Goal: Task Accomplishment & Management: Use online tool/utility

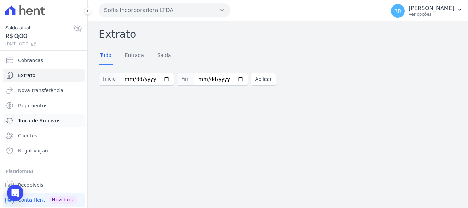
click at [35, 115] on link "Troca de Arquivos" at bounding box center [44, 121] width 82 height 14
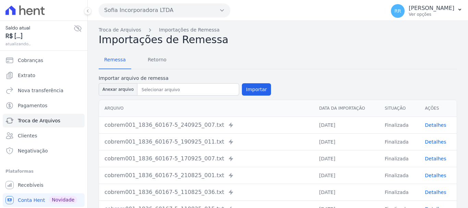
click at [157, 12] on button "Sofia Incorporadora LTDA" at bounding box center [165, 10] width 132 height 14
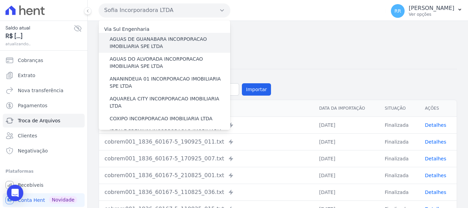
click at [164, 39] on label "AGUAS DE GUANABARA INCORPORACAO IMOBILIARIA SPE LTDA" at bounding box center [170, 43] width 121 height 14
click at [0, 0] on input "AGUAS DE GUANABARA INCORPORACAO IMOBILIARIA SPE LTDA" at bounding box center [0, 0] width 0 height 0
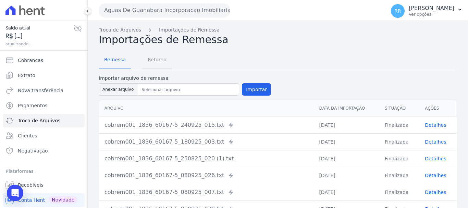
click at [165, 59] on span "Retorno" at bounding box center [157, 60] width 27 height 14
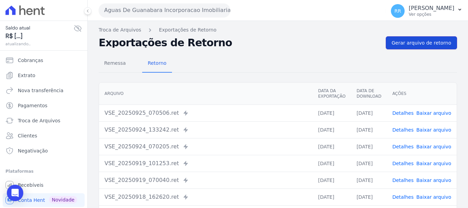
click at [400, 42] on span "Gerar arquivo de retorno" at bounding box center [422, 42] width 60 height 7
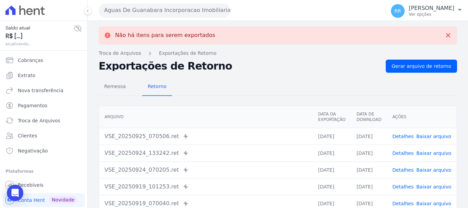
click at [166, 10] on button "Aguas De Guanabara Incorporacao Imobiliaria SPE LTDA" at bounding box center [165, 10] width 132 height 14
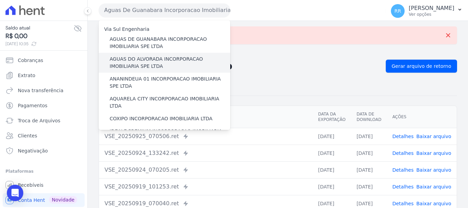
click at [173, 64] on label "AGUAS DO ALVORADA INCORPORACAO IMOBILIARIA SPE LTDA" at bounding box center [170, 62] width 121 height 14
click at [0, 0] on input "AGUAS DO ALVORADA INCORPORACAO IMOBILIARIA SPE LTDA" at bounding box center [0, 0] width 0 height 0
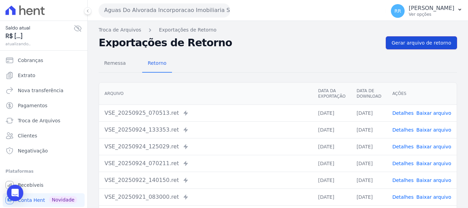
click at [397, 41] on span "Gerar arquivo de retorno" at bounding box center [422, 42] width 60 height 7
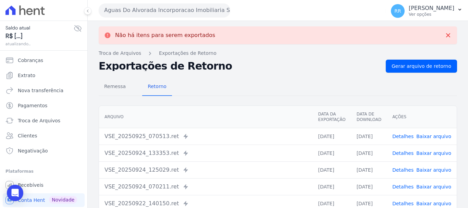
click at [208, 13] on button "Aguas Do Alvorada Incorporacao Imobiliaria SPE LTDA" at bounding box center [165, 10] width 132 height 14
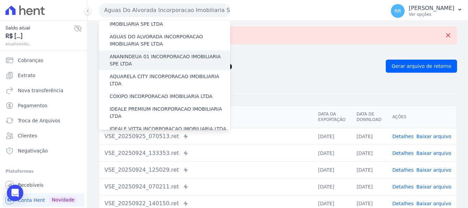
scroll to position [34, 0]
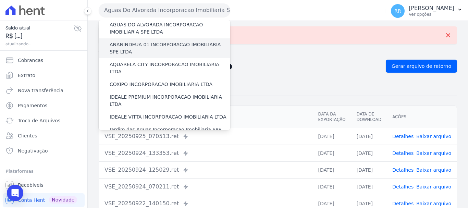
click at [201, 47] on label "ANANINDEUA 01 INCORPORACAO IMOBILIARIA SPE LTDA" at bounding box center [170, 48] width 121 height 14
click at [0, 0] on input "ANANINDEUA 01 INCORPORACAO IMOBILIARIA SPE LTDA" at bounding box center [0, 0] width 0 height 0
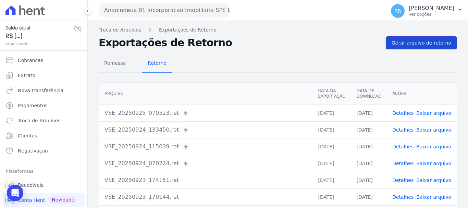
click at [437, 39] on link "Gerar arquivo de retorno" at bounding box center [421, 42] width 71 height 13
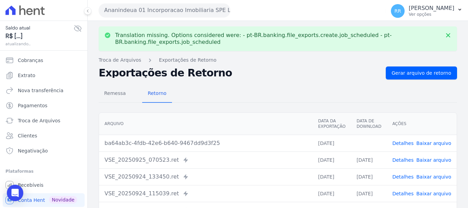
drag, startPoint x: 439, startPoint y: 147, endPoint x: 439, endPoint y: 143, distance: 3.8
click at [439, 146] on td "Detalhes Baixar arquivo" at bounding box center [422, 143] width 70 height 17
click at [439, 143] on link "Baixar arquivo" at bounding box center [433, 142] width 35 height 5
click at [206, 19] on div "Ananindeua 01 Incorporacao Imobiliaria SPE LTDA Via Sul Engenharia AGUAS DE [GE…" at bounding box center [241, 10] width 284 height 21
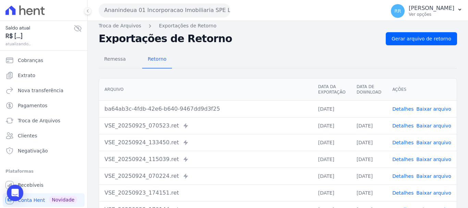
click at [184, 14] on button "Ananindeua 01 Incorporacao Imobiliaria SPE LTDA" at bounding box center [165, 10] width 132 height 14
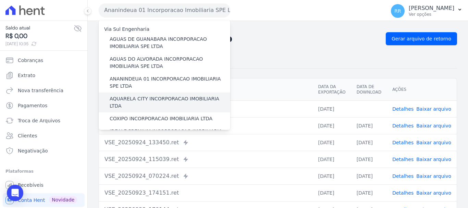
click at [173, 101] on label "AQUARELA CITY INCORPORACAO IMOBILIARIA LTDA" at bounding box center [170, 102] width 121 height 14
click at [0, 0] on input "AQUARELA CITY INCORPORACAO IMOBILIARIA LTDA" at bounding box center [0, 0] width 0 height 0
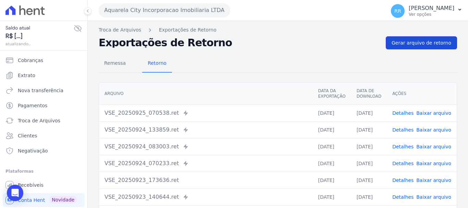
click at [419, 47] on link "Gerar arquivo de retorno" at bounding box center [421, 42] width 71 height 13
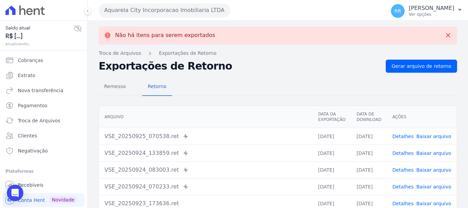
click at [215, 12] on button "Aquarela City Incorporacao Imobiliaria LTDA" at bounding box center [165, 10] width 132 height 14
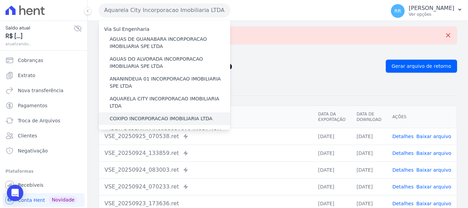
click at [151, 115] on div "COXIPO INCORPORACAO IMOBILIARIA LTDA" at bounding box center [165, 118] width 132 height 13
click at [152, 115] on label "COXIPO INCORPORACAO IMOBILIARIA LTDA" at bounding box center [161, 118] width 103 height 7
click at [0, 0] on input "COXIPO INCORPORACAO IMOBILIARIA LTDA" at bounding box center [0, 0] width 0 height 0
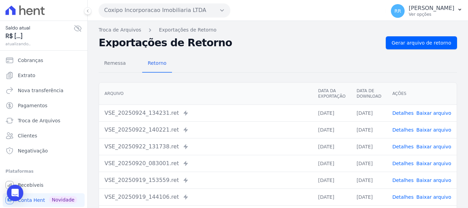
click at [416, 54] on div "Remessa Retorno [GEOGRAPHIC_DATA] Data da Exportação Data de Download Ações VSE…" at bounding box center [278, 173] width 358 height 248
click at [423, 44] on span "Gerar arquivo de retorno" at bounding box center [422, 42] width 60 height 7
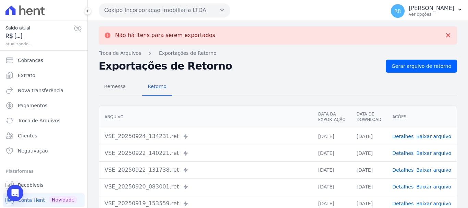
click at [198, 12] on button "Coxipo Incorporacao Imobiliaria LTDA" at bounding box center [165, 10] width 132 height 14
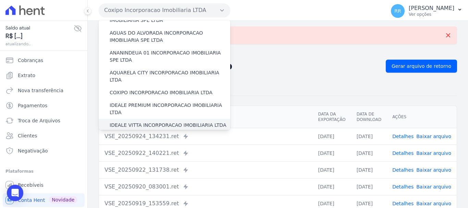
scroll to position [69, 0]
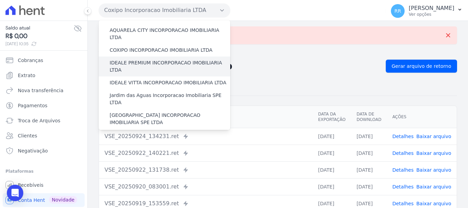
click at [159, 59] on label "IDEALE PREMIUM INCORPORACAO IMOBILIARIA LTDA" at bounding box center [170, 66] width 121 height 14
click at [0, 0] on input "IDEALE PREMIUM INCORPORACAO IMOBILIARIA LTDA" at bounding box center [0, 0] width 0 height 0
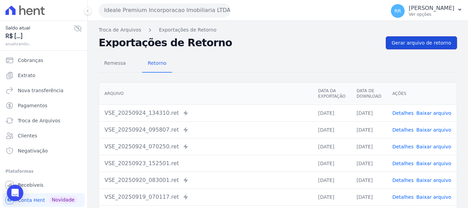
click at [428, 42] on span "Gerar arquivo de retorno" at bounding box center [422, 42] width 60 height 7
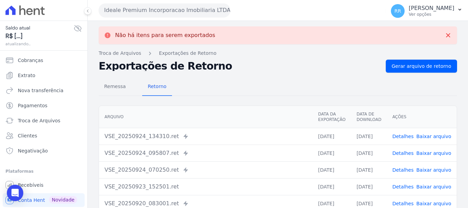
click at [197, 11] on button "Ideale Premium Incorporacao Imobiliaria LTDA" at bounding box center [165, 10] width 132 height 14
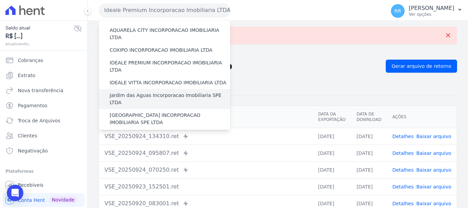
click at [138, 92] on label "Jardim das Aguas Incorporacao Imobiliaria SPE LTDA" at bounding box center [170, 99] width 121 height 14
click at [0, 0] on input "Jardim das Aguas Incorporacao Imobiliaria SPE LTDA" at bounding box center [0, 0] width 0 height 0
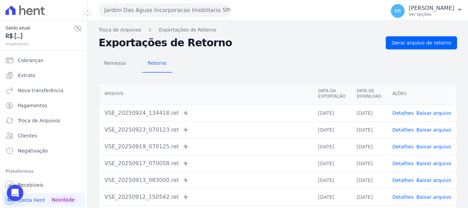
click at [419, 50] on div "Remessa Retorno [GEOGRAPHIC_DATA] Data da Exportação Data de Download Ações VSE…" at bounding box center [278, 173] width 358 height 248
drag, startPoint x: 418, startPoint y: 45, endPoint x: 290, endPoint y: 53, distance: 127.7
click at [418, 45] on span "Gerar arquivo de retorno" at bounding box center [422, 42] width 60 height 7
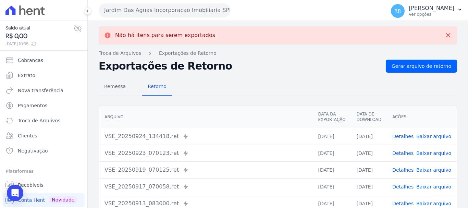
click at [194, 13] on button "Jardim Das Aguas Incorporacao Imobiliaria SPE LTDA" at bounding box center [165, 10] width 132 height 14
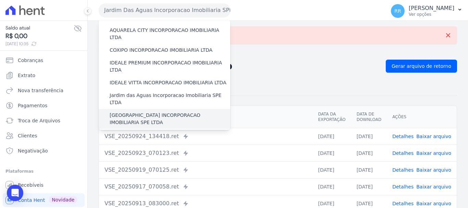
click at [160, 112] on label "[GEOGRAPHIC_DATA] INCORPORACAO IMOBILIARIA SPE LTDA" at bounding box center [170, 119] width 121 height 14
click at [0, 0] on input "[GEOGRAPHIC_DATA] INCORPORACAO IMOBILIARIA SPE LTDA" at bounding box center [0, 0] width 0 height 0
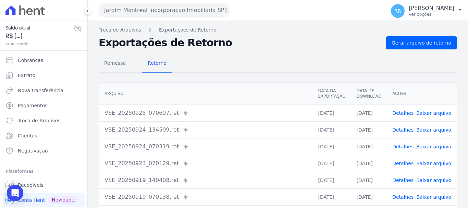
click at [392, 49] on div "Remessa Retorno [GEOGRAPHIC_DATA] Data da Exportação Data de Download Ações VSE…" at bounding box center [278, 173] width 358 height 248
click at [396, 41] on span "Gerar arquivo de retorno" at bounding box center [422, 42] width 60 height 7
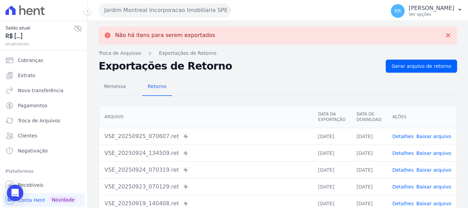
click at [187, 13] on button "Jardim Montreal Incorporacao Imobiliaria SPE LTDA" at bounding box center [165, 10] width 132 height 14
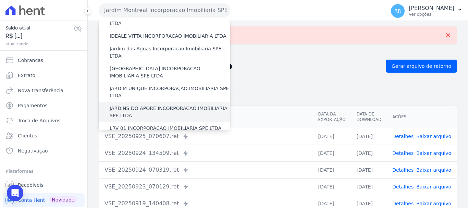
scroll to position [103, 0]
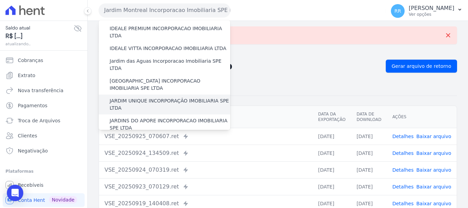
click at [156, 97] on label "JARDIM UNIQUE INCORPORAÇÃO IMOBILIARIA SPE LTDA" at bounding box center [170, 104] width 121 height 14
click at [0, 0] on input "JARDIM UNIQUE INCORPORAÇÃO IMOBILIARIA SPE LTDA" at bounding box center [0, 0] width 0 height 0
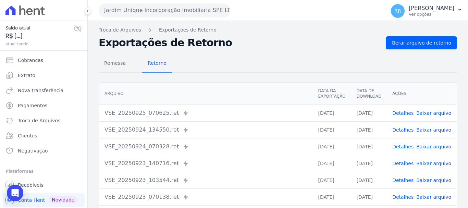
click at [430, 49] on div "Remessa Retorno [GEOGRAPHIC_DATA] Data da Exportação Data de Download Ações VSE…" at bounding box center [278, 173] width 358 height 248
click at [428, 44] on span "Gerar arquivo de retorno" at bounding box center [422, 42] width 60 height 7
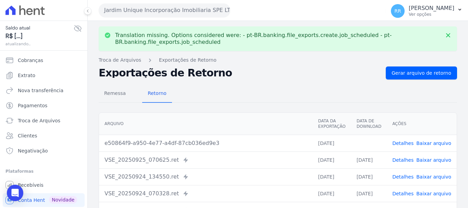
click at [175, 11] on button "Jardim Unique Incorporação Imobiliaria SPE LTDA" at bounding box center [165, 10] width 132 height 14
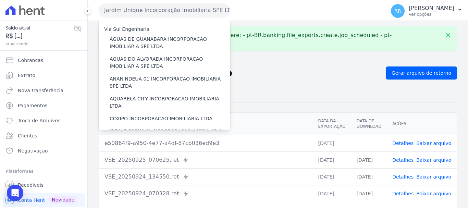
click at [430, 144] on link "Baixar arquivo" at bounding box center [433, 142] width 35 height 5
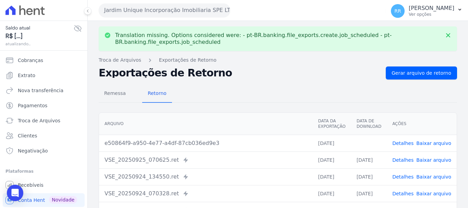
drag, startPoint x: 192, startPoint y: 7, endPoint x: 190, endPoint y: 16, distance: 9.1
click at [192, 7] on button "Jardim Unique Incorporação Imobiliaria SPE LTDA" at bounding box center [165, 10] width 132 height 14
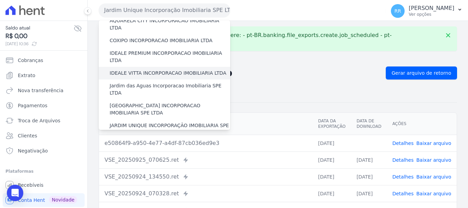
scroll to position [137, 0]
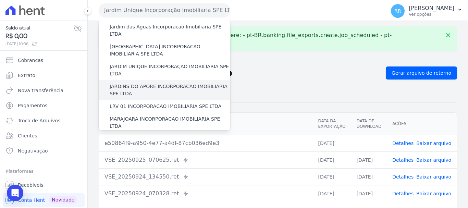
click at [181, 83] on label "JARDINS DO APORE INCORPORACAO IMOBILIARIA SPE LTDA" at bounding box center [170, 90] width 121 height 14
click at [0, 0] on input "JARDINS DO APORE INCORPORACAO IMOBILIARIA SPE LTDA" at bounding box center [0, 0] width 0 height 0
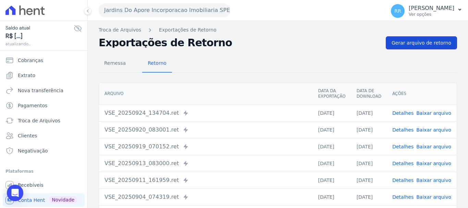
click at [424, 47] on link "Gerar arquivo de retorno" at bounding box center [421, 42] width 71 height 13
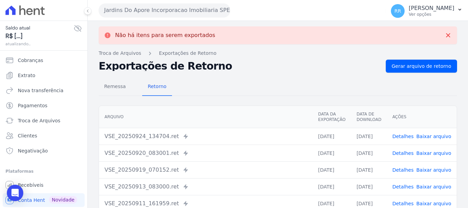
click at [207, 15] on button "Jardins Do Apore Incorporacao Imobiliaria SPE LTDA" at bounding box center [165, 10] width 132 height 14
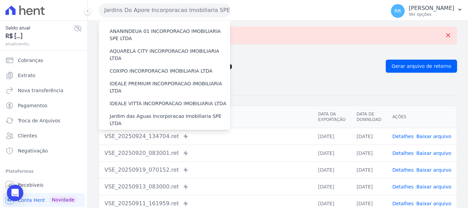
scroll to position [103, 0]
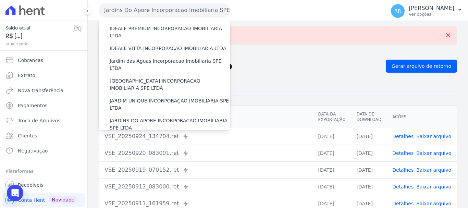
click at [157, 137] on label "LRV 01 INCORPORACAO IMOBILIARIA SPE LTDA" at bounding box center [166, 140] width 112 height 7
click at [0, 0] on input "LRV 01 INCORPORACAO IMOBILIARIA SPE LTDA" at bounding box center [0, 0] width 0 height 0
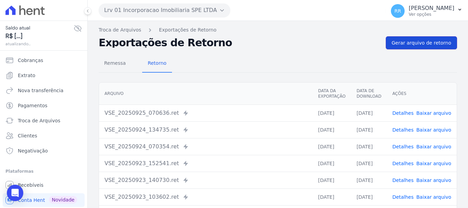
click at [409, 43] on span "Gerar arquivo de retorno" at bounding box center [422, 42] width 60 height 7
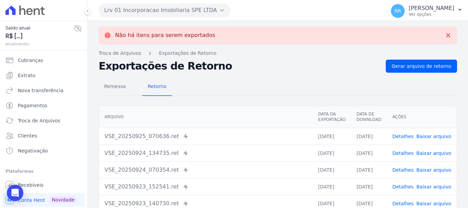
click at [205, 11] on button "Lrv 01 Incorporacao Imobiliaria SPE LTDA" at bounding box center [165, 10] width 132 height 14
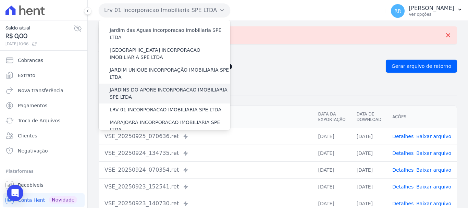
scroll to position [137, 0]
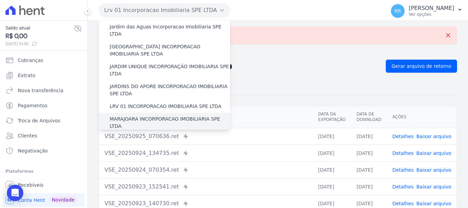
click at [171, 115] on label "MARAJOARA INCORPORACAO IMOBILIARIA SPE LTDA" at bounding box center [170, 122] width 121 height 14
click at [0, 0] on input "MARAJOARA INCORPORACAO IMOBILIARIA SPE LTDA" at bounding box center [0, 0] width 0 height 0
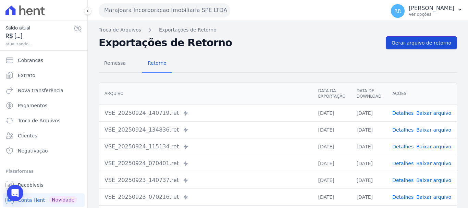
click at [434, 45] on span "Gerar arquivo de retorno" at bounding box center [422, 42] width 60 height 7
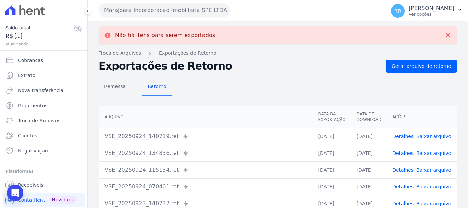
drag, startPoint x: 223, startPoint y: 13, endPoint x: 219, endPoint y: 13, distance: 4.2
click at [227, 13] on icon "button" at bounding box center [227, 10] width 0 height 5
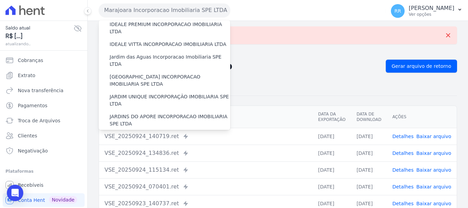
scroll to position [171, 0]
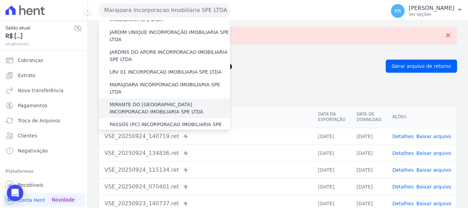
click at [160, 101] on label "MIRANTE DO [GEOGRAPHIC_DATA] INCORPORACAO IMOBILIARIA SPE LTDA" at bounding box center [170, 108] width 121 height 14
click at [0, 0] on input "MIRANTE DO [GEOGRAPHIC_DATA] INCORPORACAO IMOBILIARIA SPE LTDA" at bounding box center [0, 0] width 0 height 0
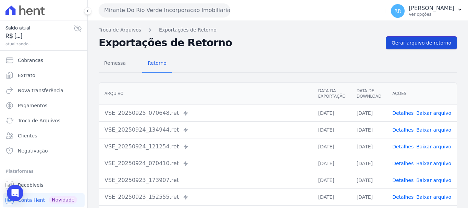
click at [424, 47] on link "Gerar arquivo de retorno" at bounding box center [421, 42] width 71 height 13
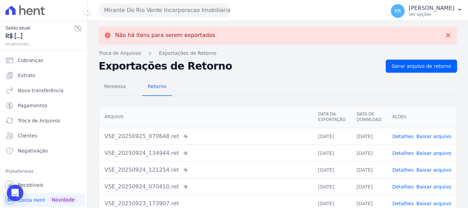
click at [201, 12] on button "Mirante Do Rio Verde Incorporacao Imobiliaria SPE LTDA" at bounding box center [165, 10] width 132 height 14
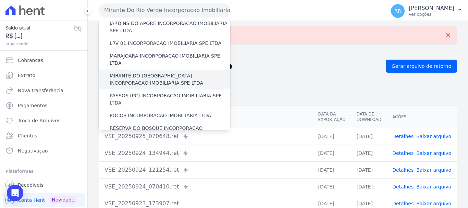
scroll to position [206, 0]
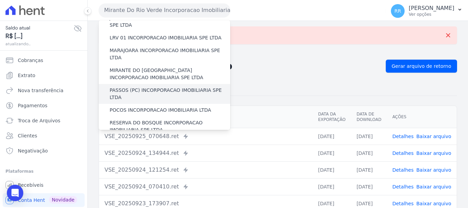
click at [147, 87] on label "PASSOS (PC) INCORPORACAO IMOBILIARIA SPE LTDA" at bounding box center [170, 94] width 121 height 14
click at [0, 0] on input "PASSOS (PC) INCORPORACAO IMOBILIARIA SPE LTDA" at bounding box center [0, 0] width 0 height 0
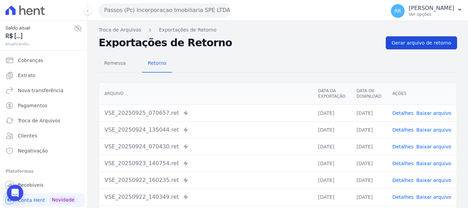
drag, startPoint x: 419, startPoint y: 46, endPoint x: 401, endPoint y: 47, distance: 17.8
click at [419, 46] on span "Gerar arquivo de retorno" at bounding box center [422, 42] width 60 height 7
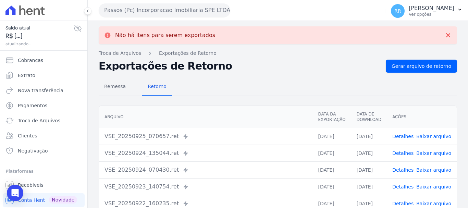
click at [215, 16] on button "Passos (Pc) Incorporacao Imobiliaria SPE LTDA" at bounding box center [165, 10] width 132 height 14
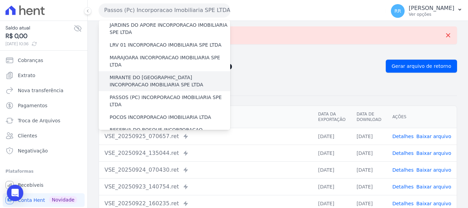
scroll to position [240, 0]
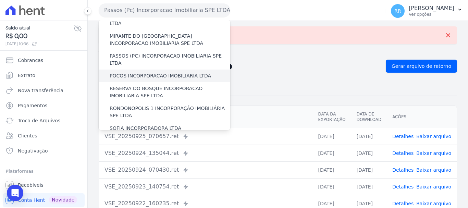
click at [165, 72] on label "POCOS INCORPORACAO IMOBILIARIA LTDA" at bounding box center [160, 75] width 101 height 7
click at [0, 0] on input "POCOS INCORPORACAO IMOBILIARIA LTDA" at bounding box center [0, 0] width 0 height 0
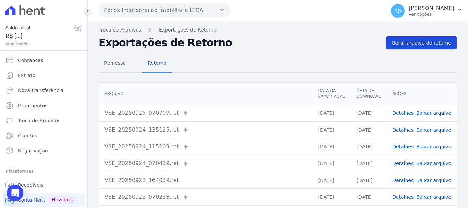
click at [409, 44] on span "Gerar arquivo de retorno" at bounding box center [422, 42] width 60 height 7
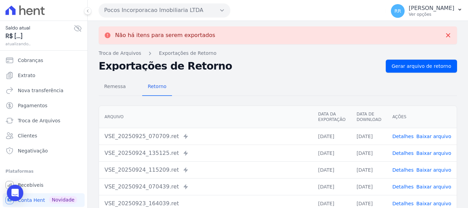
click at [208, 9] on button "Pocos Incorporacao Imobiliaria LTDA" at bounding box center [165, 10] width 132 height 14
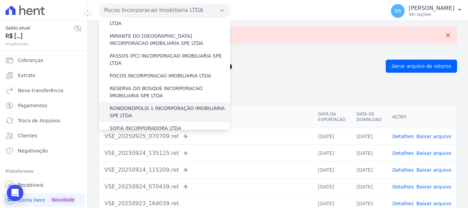
click at [128, 105] on label "RONDONOPOLIS 1 INCORPORAÇÃO IMOBILIÁRIA SPE LTDA" at bounding box center [170, 112] width 121 height 14
click at [0, 0] on input "RONDONOPOLIS 1 INCORPORAÇÃO IMOBILIÁRIA SPE LTDA" at bounding box center [0, 0] width 0 height 0
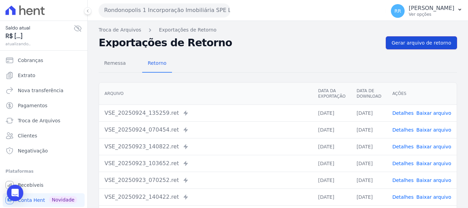
click at [434, 47] on link "Gerar arquivo de retorno" at bounding box center [421, 42] width 71 height 13
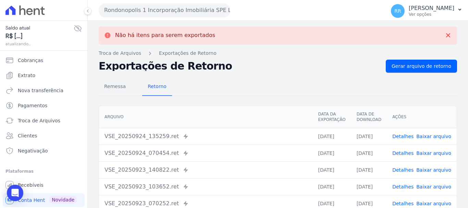
click at [197, 13] on button "Rondonopolis 1 Incorporação Imobiliária SPE LTDA" at bounding box center [165, 10] width 132 height 14
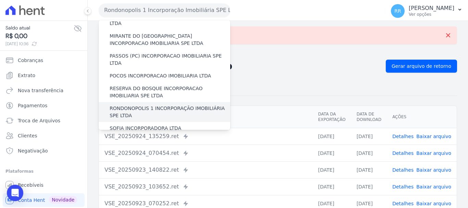
scroll to position [206, 0]
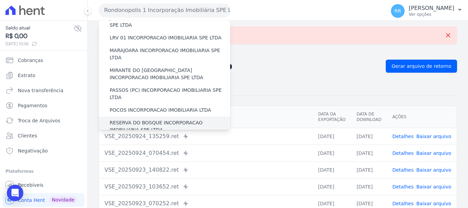
click at [149, 119] on label "RESERVA DO BOSQUE INCORPORACAO IMOBILIARIA SPE LTDA" at bounding box center [170, 126] width 121 height 14
click at [0, 0] on input "RESERVA DO BOSQUE INCORPORACAO IMOBILIARIA SPE LTDA" at bounding box center [0, 0] width 0 height 0
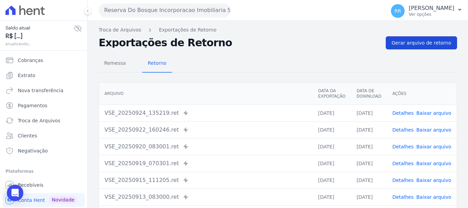
click at [422, 46] on span "Gerar arquivo de retorno" at bounding box center [422, 42] width 60 height 7
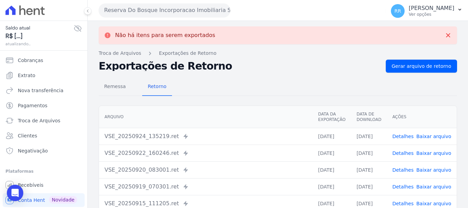
click at [211, 11] on button "Reserva Do Bosque Incorporacao Imobiliaria SPE LTDA" at bounding box center [165, 10] width 132 height 14
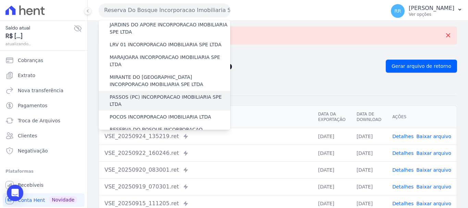
scroll to position [274, 0]
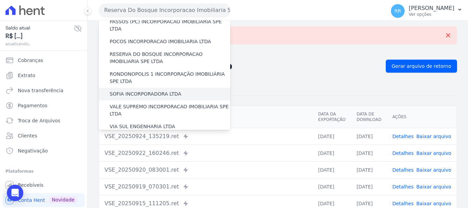
click at [161, 90] on label "SOFIA INCORPORADORA LTDA" at bounding box center [146, 93] width 72 height 7
click at [0, 0] on input "SOFIA INCORPORADORA LTDA" at bounding box center [0, 0] width 0 height 0
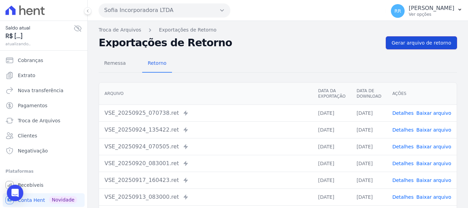
click at [415, 39] on link "Gerar arquivo de retorno" at bounding box center [421, 42] width 71 height 13
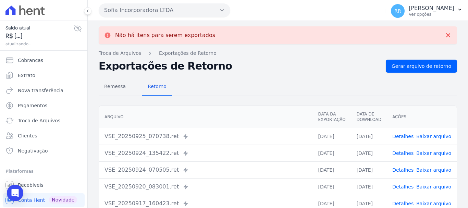
click at [135, 11] on button "Sofia Incorporadora LTDA" at bounding box center [165, 10] width 132 height 14
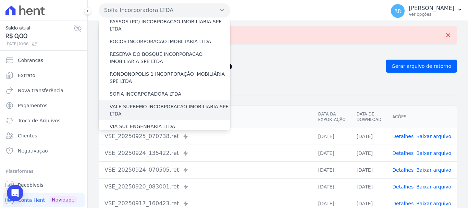
click at [137, 103] on label "VALE SUPREMO INCORPORACAO IMOBILIARIA SPE LTDA" at bounding box center [170, 110] width 121 height 14
click at [0, 0] on input "VALE SUPREMO INCORPORACAO IMOBILIARIA SPE LTDA" at bounding box center [0, 0] width 0 height 0
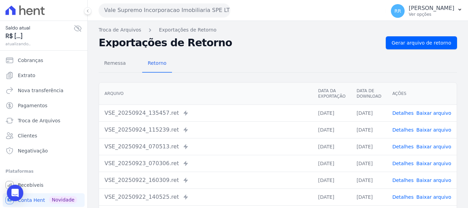
drag, startPoint x: 398, startPoint y: 34, endPoint x: 398, endPoint y: 38, distance: 4.1
click at [399, 35] on div "Troca de Arquivos Exportações de Retorno Exportações de Retorno Gerar arquivo d…" at bounding box center [278, 162] width 380 height 282
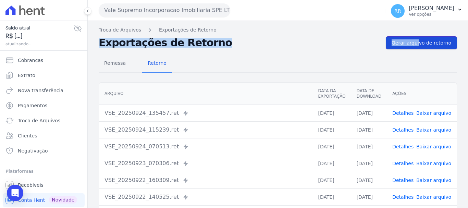
click at [395, 41] on span "Gerar arquivo de retorno" at bounding box center [422, 42] width 60 height 7
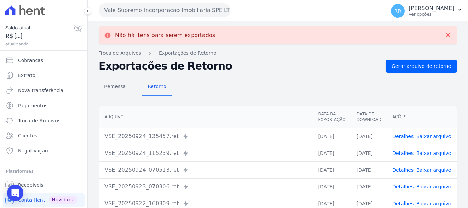
click at [185, 10] on button "Vale Supremo Incorporacao Imobiliaria SPE LTDA" at bounding box center [165, 10] width 132 height 14
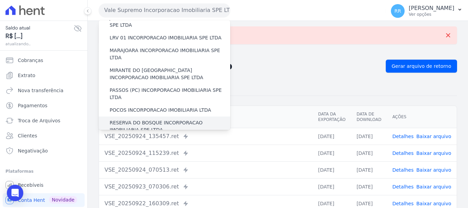
scroll to position [299, 0]
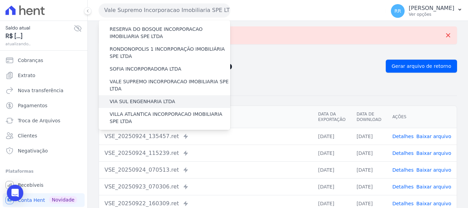
click at [146, 98] on label "VIA SUL ENGENHARIA LTDA" at bounding box center [142, 101] width 65 height 7
click at [0, 0] on input "VIA SUL ENGENHARIA LTDA" at bounding box center [0, 0] width 0 height 0
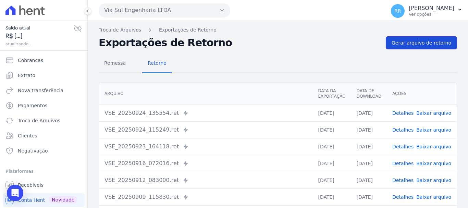
drag, startPoint x: 410, startPoint y: 46, endPoint x: 387, endPoint y: 46, distance: 23.3
click at [410, 46] on span "Gerar arquivo de retorno" at bounding box center [422, 42] width 60 height 7
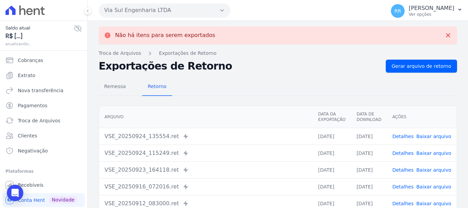
click at [196, 9] on button "Via Sul Engenharia LTDA" at bounding box center [165, 10] width 132 height 14
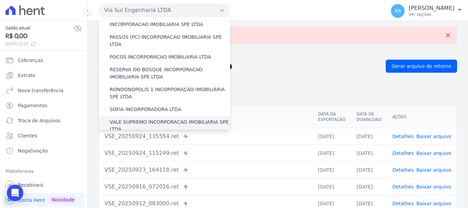
scroll to position [274, 0]
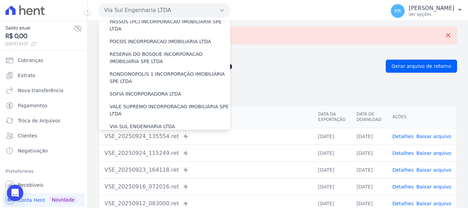
click at [136, 136] on label "VILLA ATLANTICA INCORPORACAO IMOBILIARIA SPE LTDA" at bounding box center [170, 143] width 121 height 14
click at [0, 0] on input "VILLA ATLANTICA INCORPORACAO IMOBILIARIA SPE LTDA" at bounding box center [0, 0] width 0 height 0
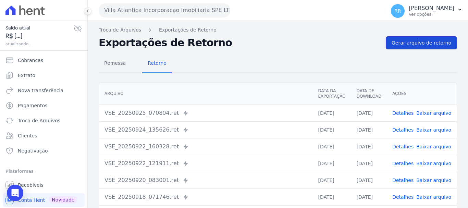
click at [425, 49] on link "Gerar arquivo de retorno" at bounding box center [421, 42] width 71 height 13
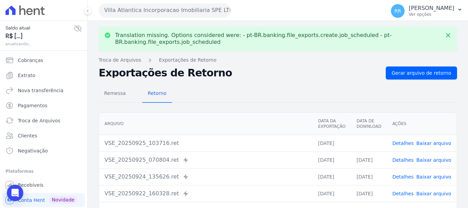
click at [431, 140] on link "Baixar arquivo" at bounding box center [433, 142] width 35 height 5
click at [185, 8] on button "Villa Atlantica Incorporacao Imobiliaria SPE LTDA" at bounding box center [165, 10] width 132 height 14
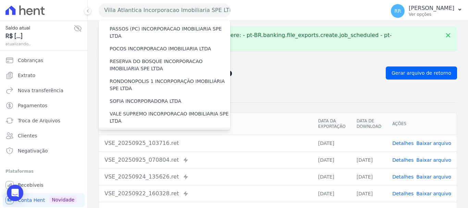
scroll to position [299, 0]
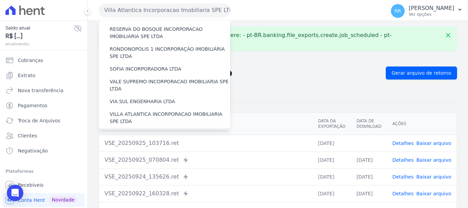
click at [143, 131] on label "[GEOGRAPHIC_DATA] INCORPORACAO IMOBILIARIA SPE LTDA" at bounding box center [170, 138] width 121 height 14
click at [0, 0] on input "[GEOGRAPHIC_DATA] INCORPORACAO IMOBILIARIA SPE LTDA" at bounding box center [0, 0] width 0 height 0
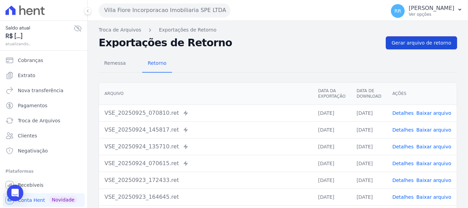
click at [438, 47] on link "Gerar arquivo de retorno" at bounding box center [421, 42] width 71 height 13
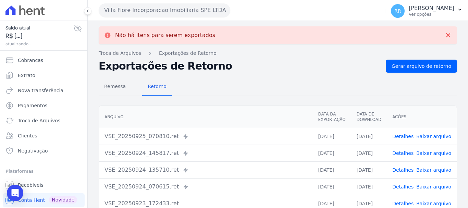
click at [206, 15] on button "Villa Fiore Incorporacao Imobiliaria SPE LTDA" at bounding box center [165, 10] width 132 height 14
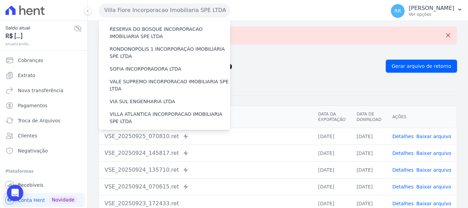
click at [163, 150] on label "VILLA TROPICAL INCORPORAÇÃO IMOBILIÁRIA SPE LTDA" at bounding box center [170, 157] width 121 height 14
click at [0, 0] on input "VILLA TROPICAL INCORPORAÇÃO IMOBILIÁRIA SPE LTDA" at bounding box center [0, 0] width 0 height 0
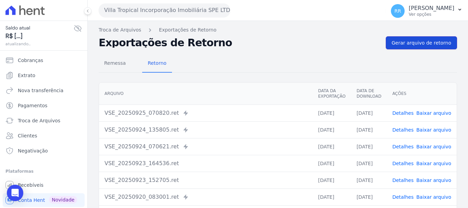
click at [438, 47] on link "Gerar arquivo de retorno" at bounding box center [421, 42] width 71 height 13
click at [155, 9] on button "Villa Tropical Incorporação Imobiliária SPE LTDA" at bounding box center [165, 10] width 132 height 14
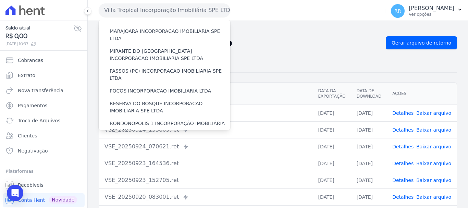
scroll to position [196, 0]
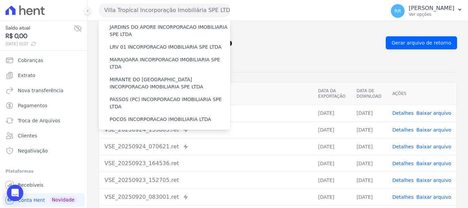
click at [144, 148] on label "RONDONOPOLIS 1 INCORPORAÇÃO IMOBILIÁRIA SPE LTDA" at bounding box center [170, 155] width 121 height 14
click at [0, 0] on input "RONDONOPOLIS 1 INCORPORAÇÃO IMOBILIÁRIA SPE LTDA" at bounding box center [0, 0] width 0 height 0
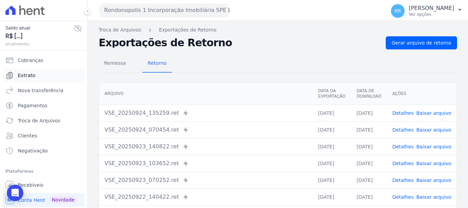
click at [32, 72] on span "Extrato" at bounding box center [26, 75] width 17 height 7
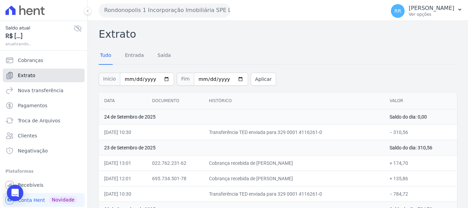
click at [20, 76] on span "Extrato" at bounding box center [26, 75] width 17 height 7
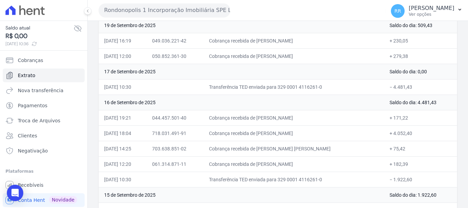
scroll to position [308, 0]
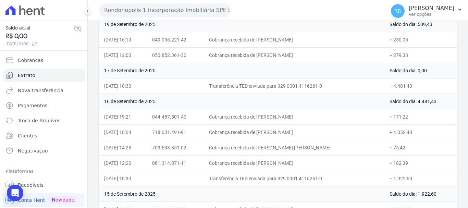
drag, startPoint x: 294, startPoint y: 133, endPoint x: 402, endPoint y: 135, distance: 108.3
click at [402, 135] on tr "[DATE] 18:04 718.031.491-91 Cobrança recebida de [PERSON_NAME] + 4.052,40" at bounding box center [278, 131] width 358 height 15
click at [391, 130] on td "+ 4.052,40" at bounding box center [420, 131] width 73 height 15
drag, startPoint x: 394, startPoint y: 132, endPoint x: 409, endPoint y: 132, distance: 14.4
click at [409, 132] on td "+ 4.052,40" at bounding box center [420, 131] width 73 height 15
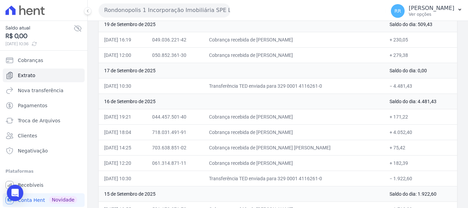
click at [346, 87] on td "Transferência TED enviada para 329 0001 4116261-0" at bounding box center [293, 85] width 181 height 15
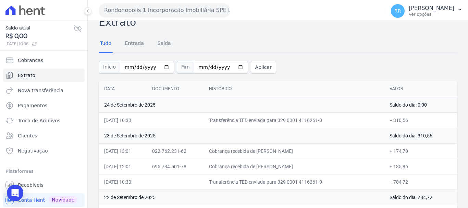
scroll to position [0, 0]
